Goal: Task Accomplishment & Management: Manage account settings

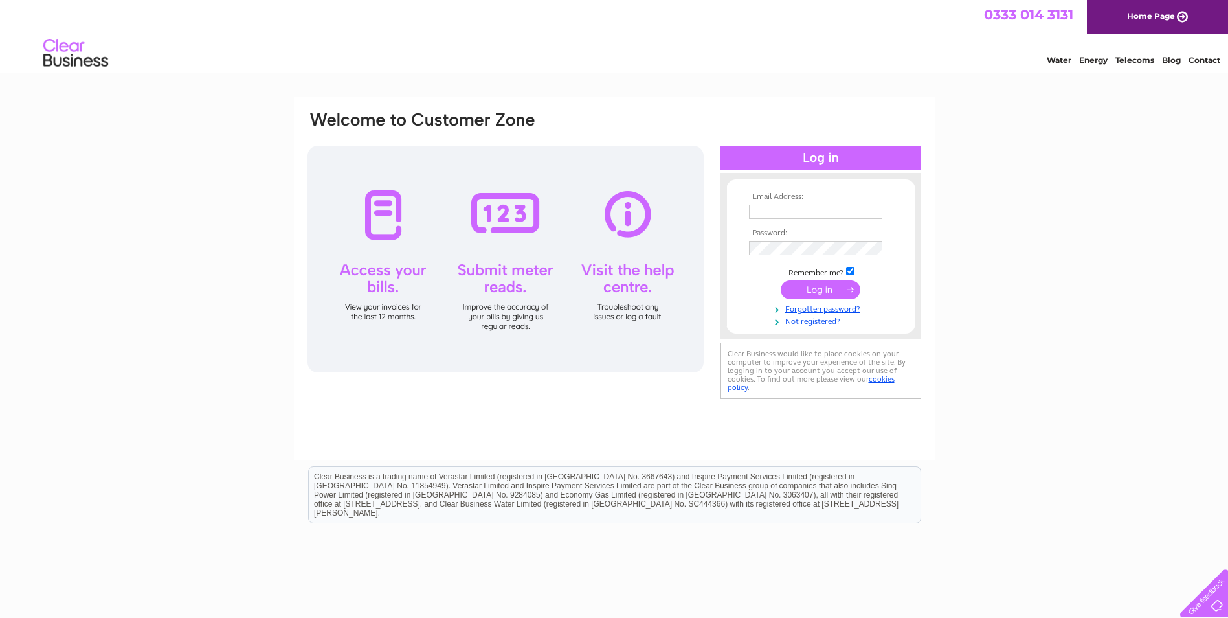
type input "info@macwoodmotors.co.uk"
click at [811, 293] on input "submit" at bounding box center [821, 289] width 80 height 18
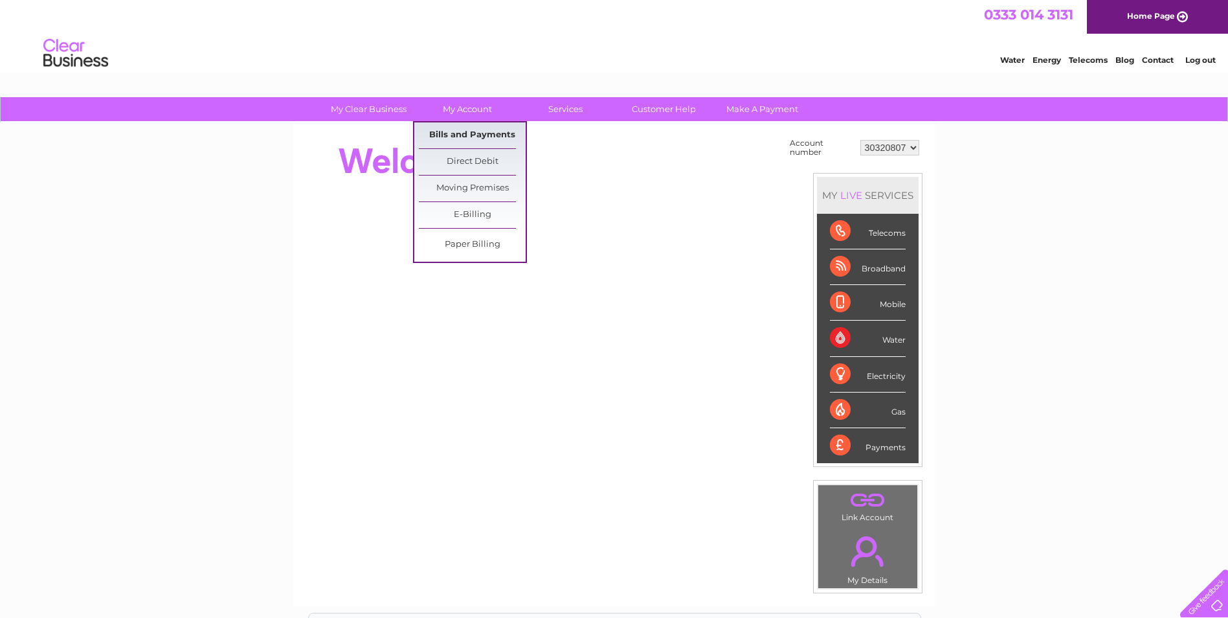
click at [484, 134] on link "Bills and Payments" at bounding box center [472, 135] width 107 height 26
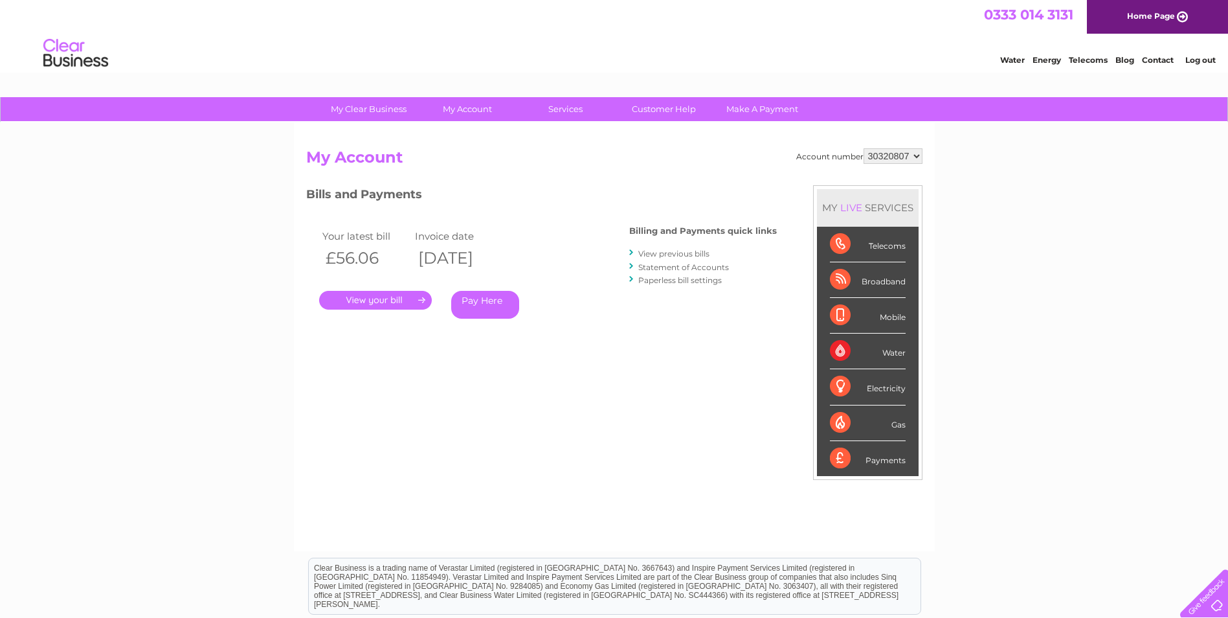
click at [383, 298] on link "." at bounding box center [375, 300] width 113 height 19
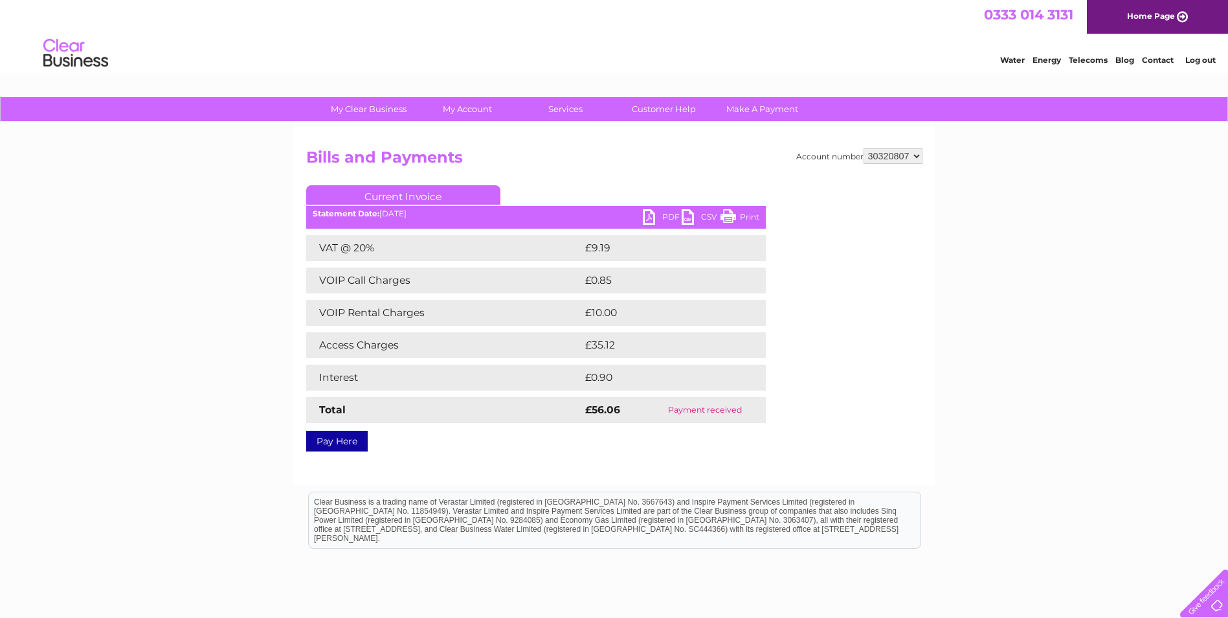
click at [647, 214] on link "PDF" at bounding box center [662, 218] width 39 height 19
drag, startPoint x: 101, startPoint y: 66, endPoint x: 739, endPoint y: 218, distance: 656.2
click at [739, 218] on link "Print" at bounding box center [740, 218] width 39 height 19
